Goal: Task Accomplishment & Management: Use online tool/utility

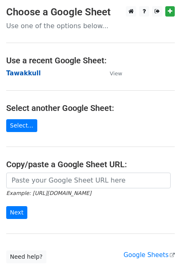
click at [24, 73] on strong "Tawakkull" at bounding box center [23, 73] width 34 height 7
